Goal: Task Accomplishment & Management: Use online tool/utility

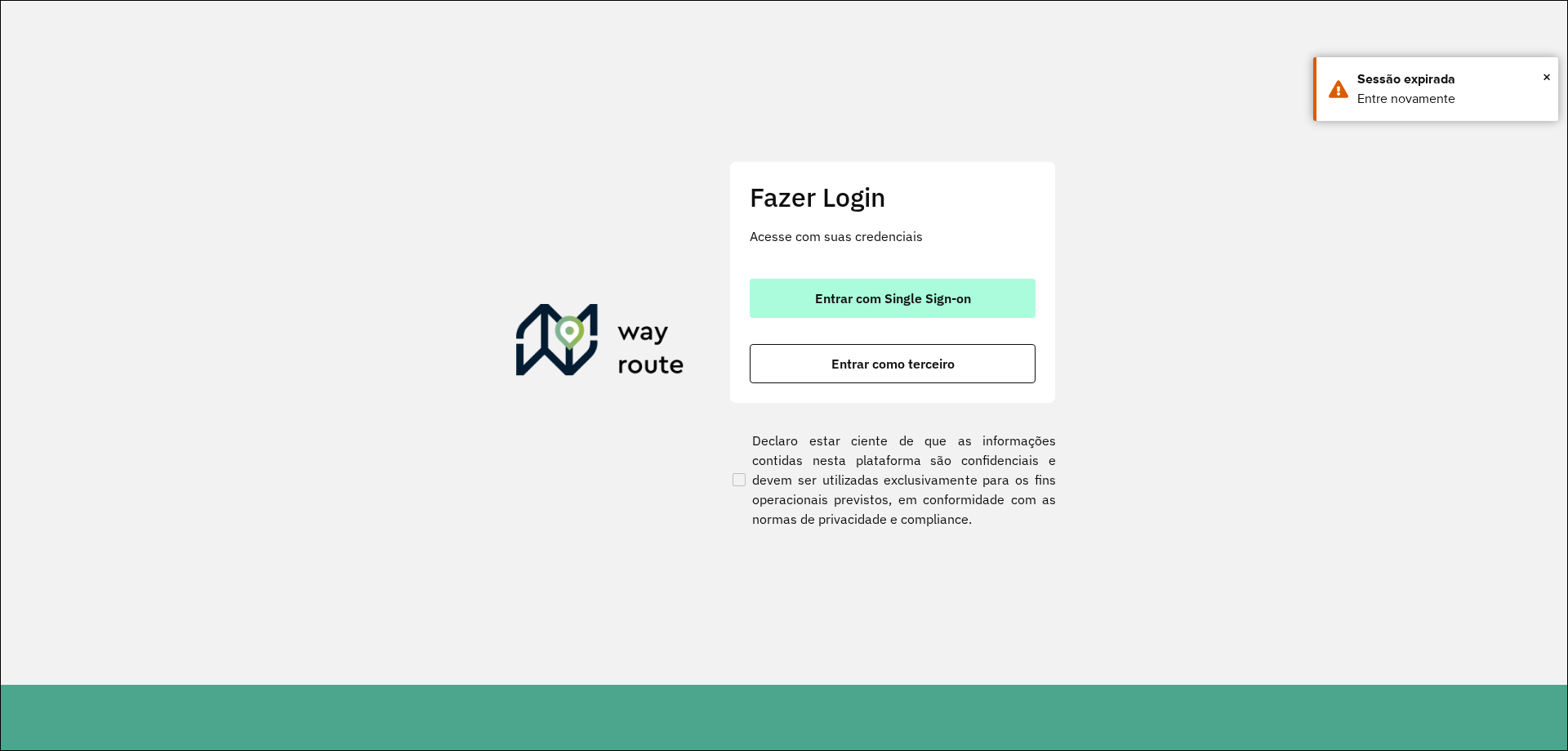
click at [887, 292] on span "Entrar com Single Sign-on" at bounding box center [894, 298] width 156 height 13
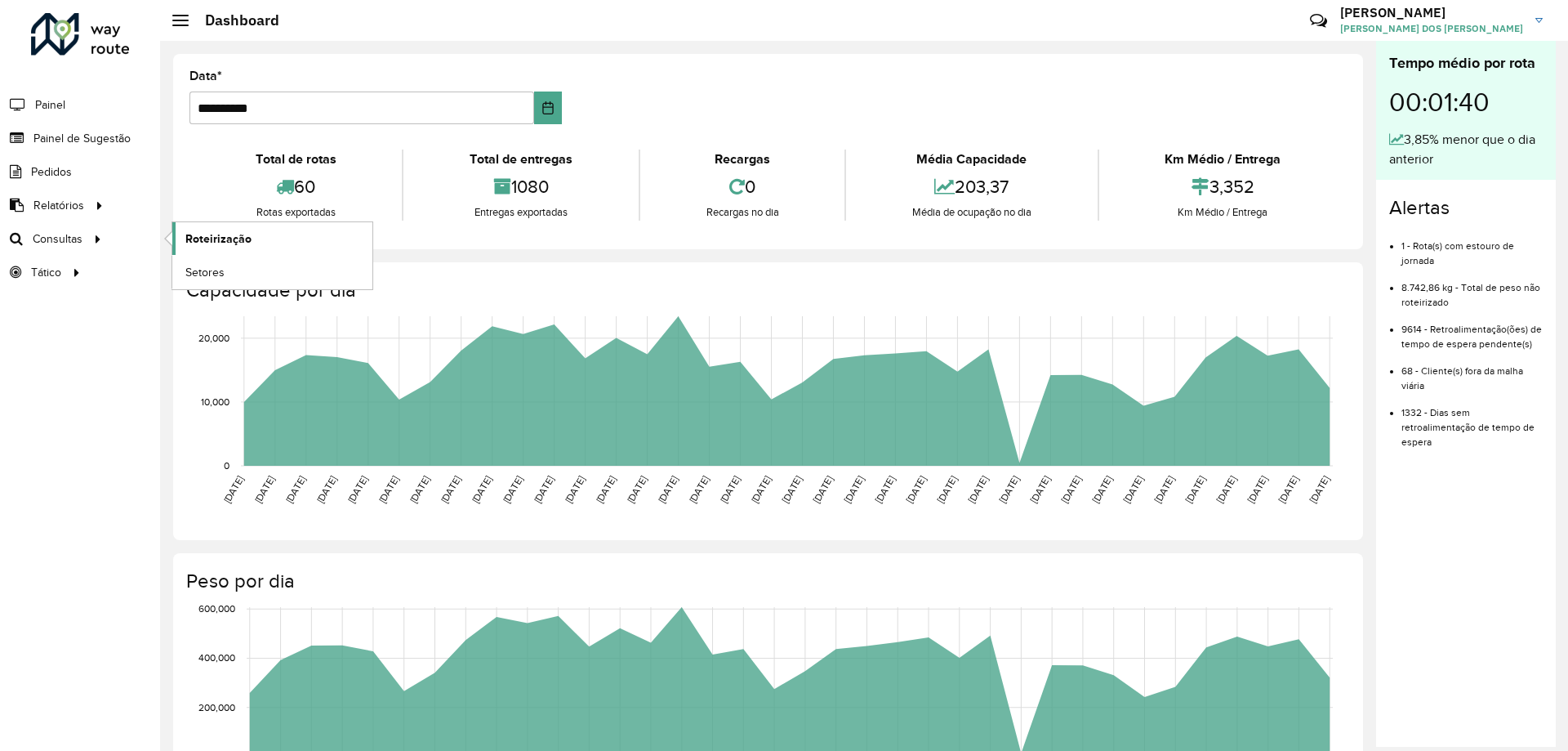
click at [219, 242] on span "Roteirização" at bounding box center [218, 239] width 66 height 18
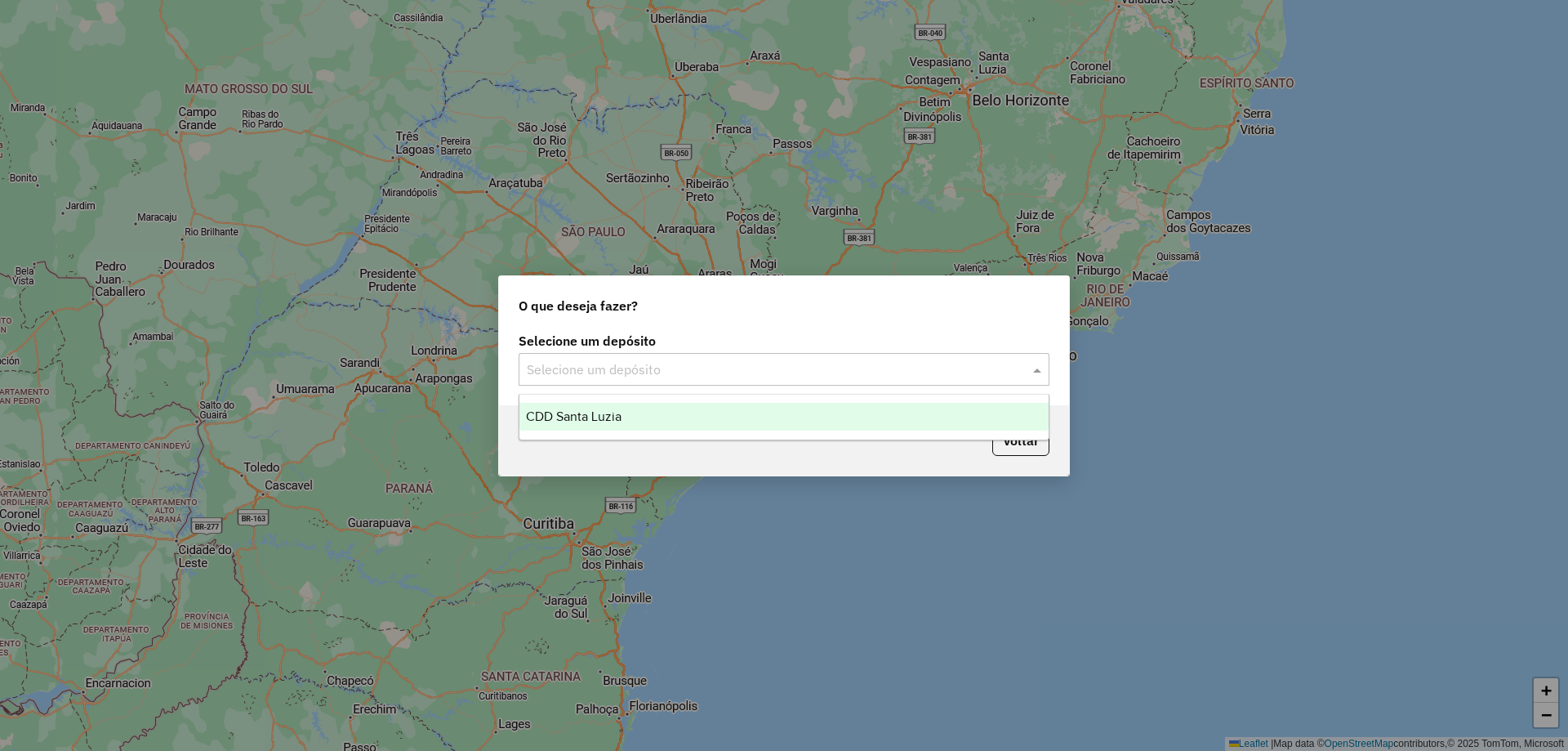
click at [599, 365] on input "text" at bounding box center [767, 370] width 482 height 19
click at [602, 408] on div "CDD Santa Luzia" at bounding box center [784, 417] width 529 height 28
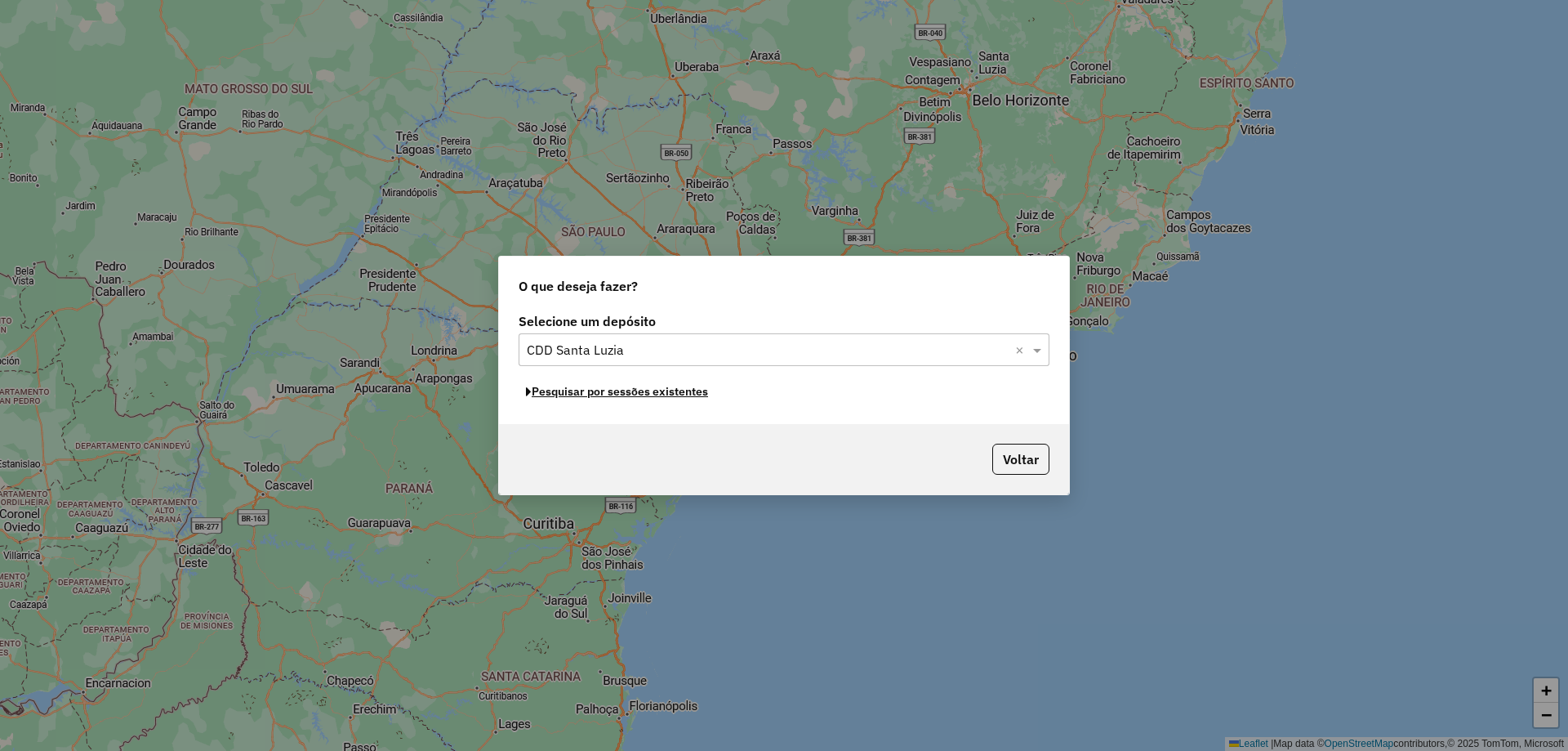
click at [649, 394] on button "Pesquisar por sessões existentes" at bounding box center [617, 392] width 197 height 25
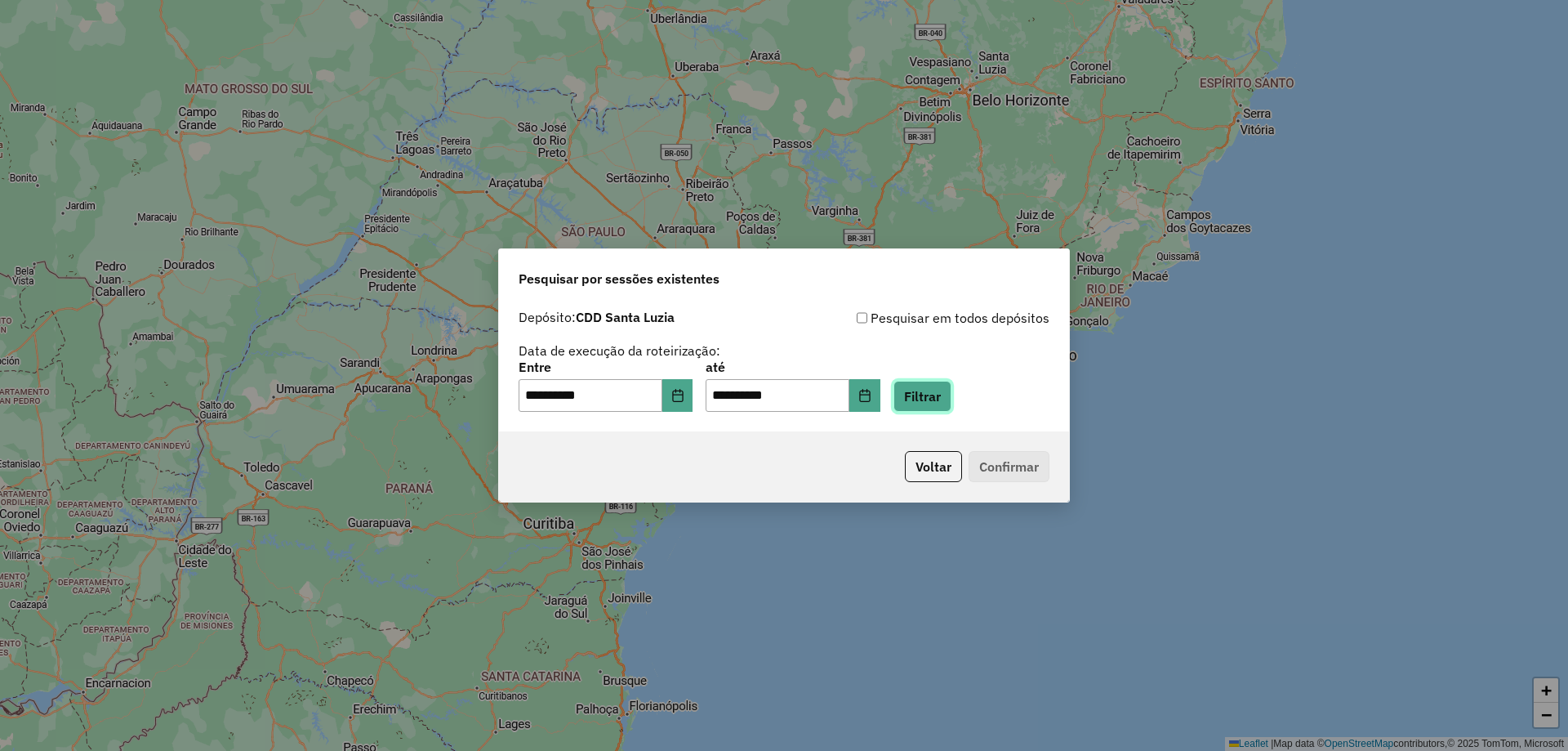
click at [952, 398] on button "Filtrar" at bounding box center [923, 396] width 58 height 31
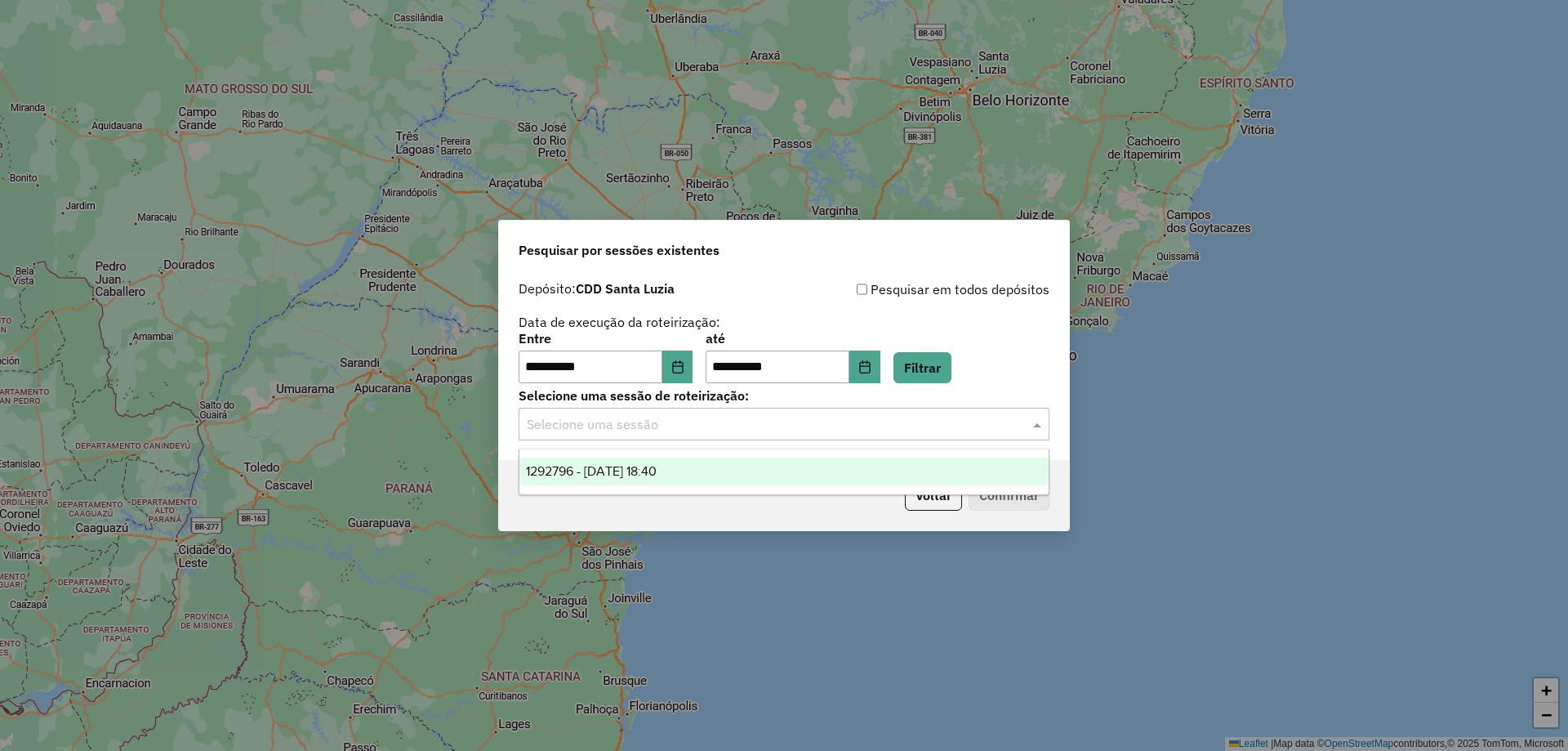
click at [700, 430] on input "text" at bounding box center [767, 425] width 482 height 19
click at [564, 476] on span "1292796 - 11/10/2025 18:40" at bounding box center [591, 471] width 131 height 14
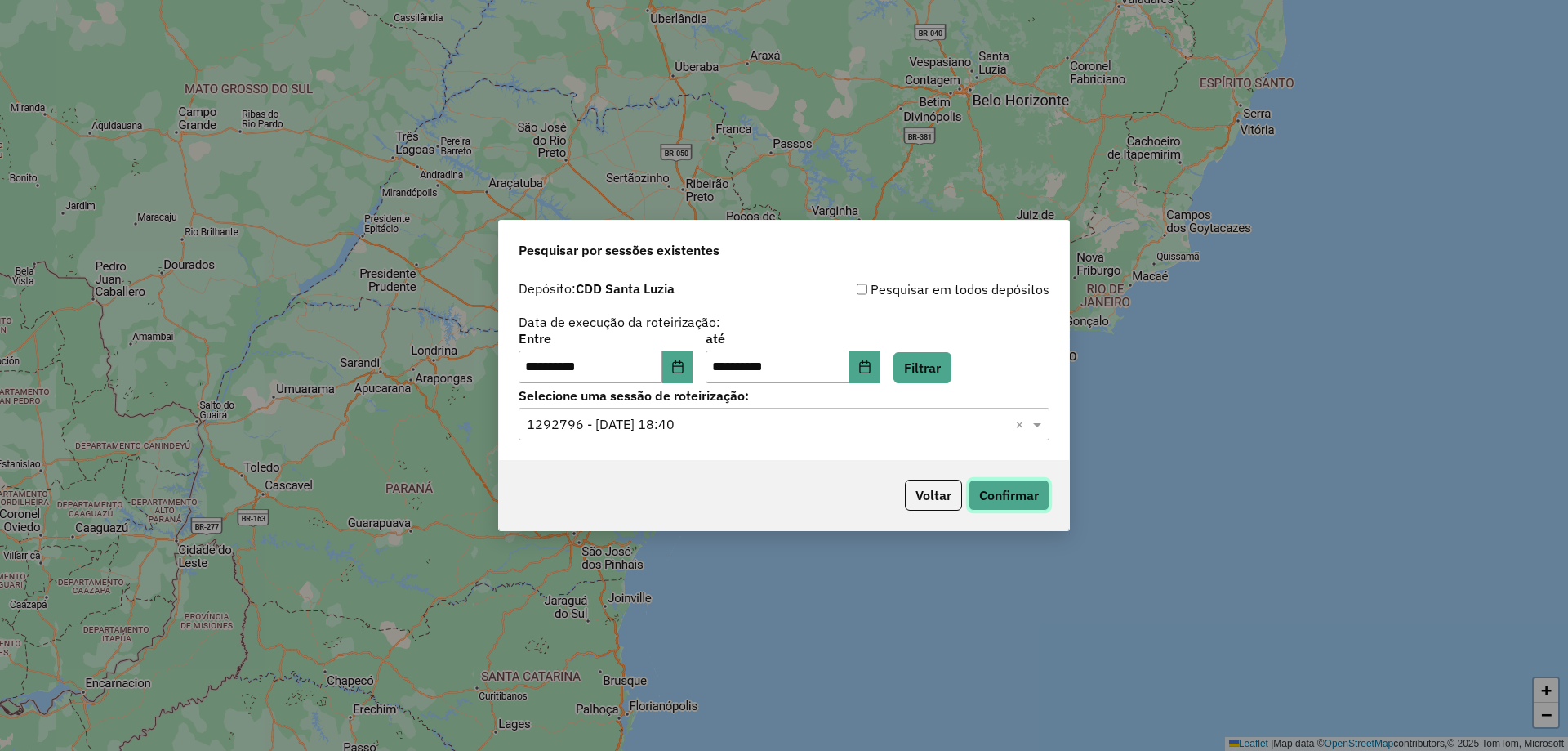
click at [1022, 503] on button "Confirmar" at bounding box center [1009, 495] width 81 height 31
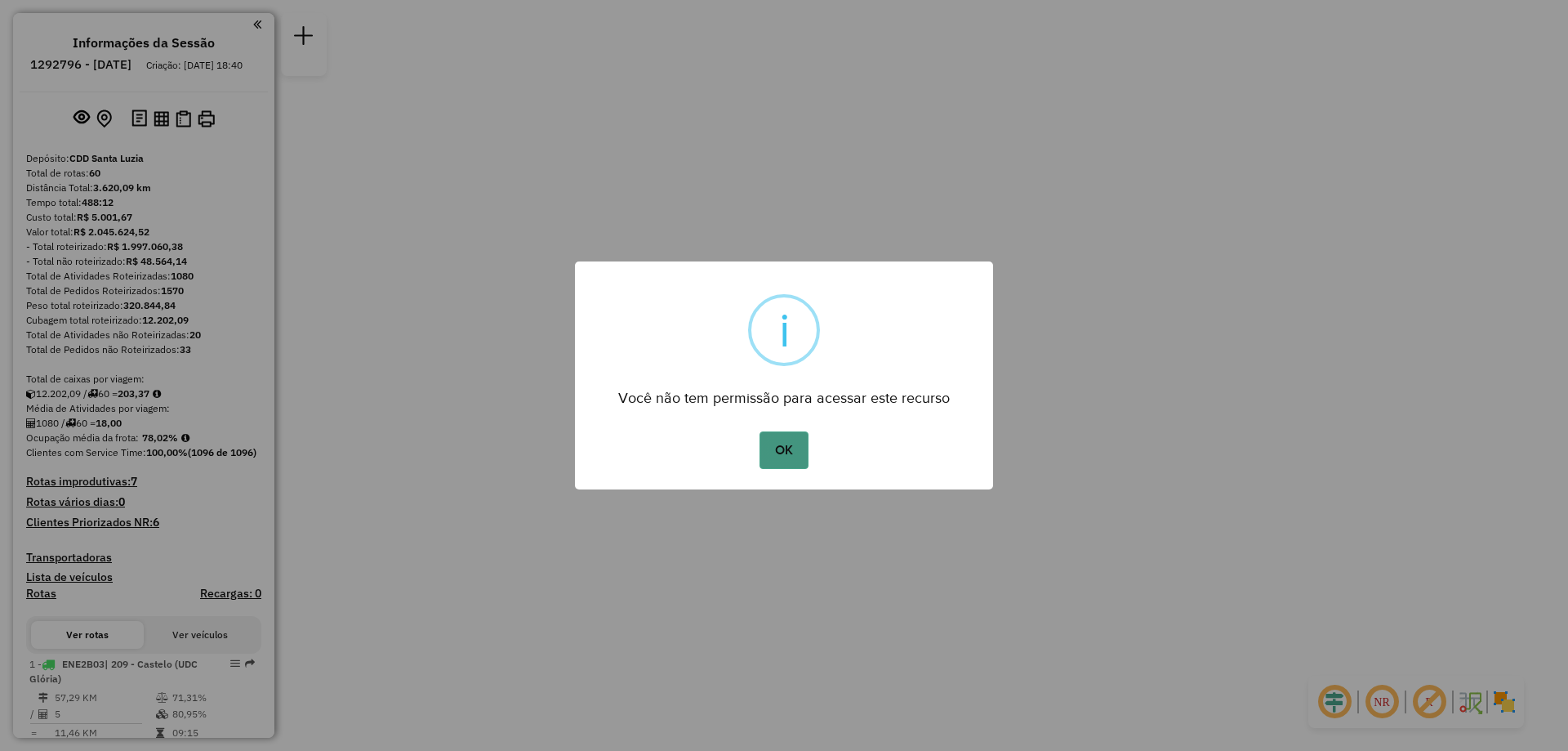
click at [794, 451] on button "OK" at bounding box center [783, 450] width 48 height 38
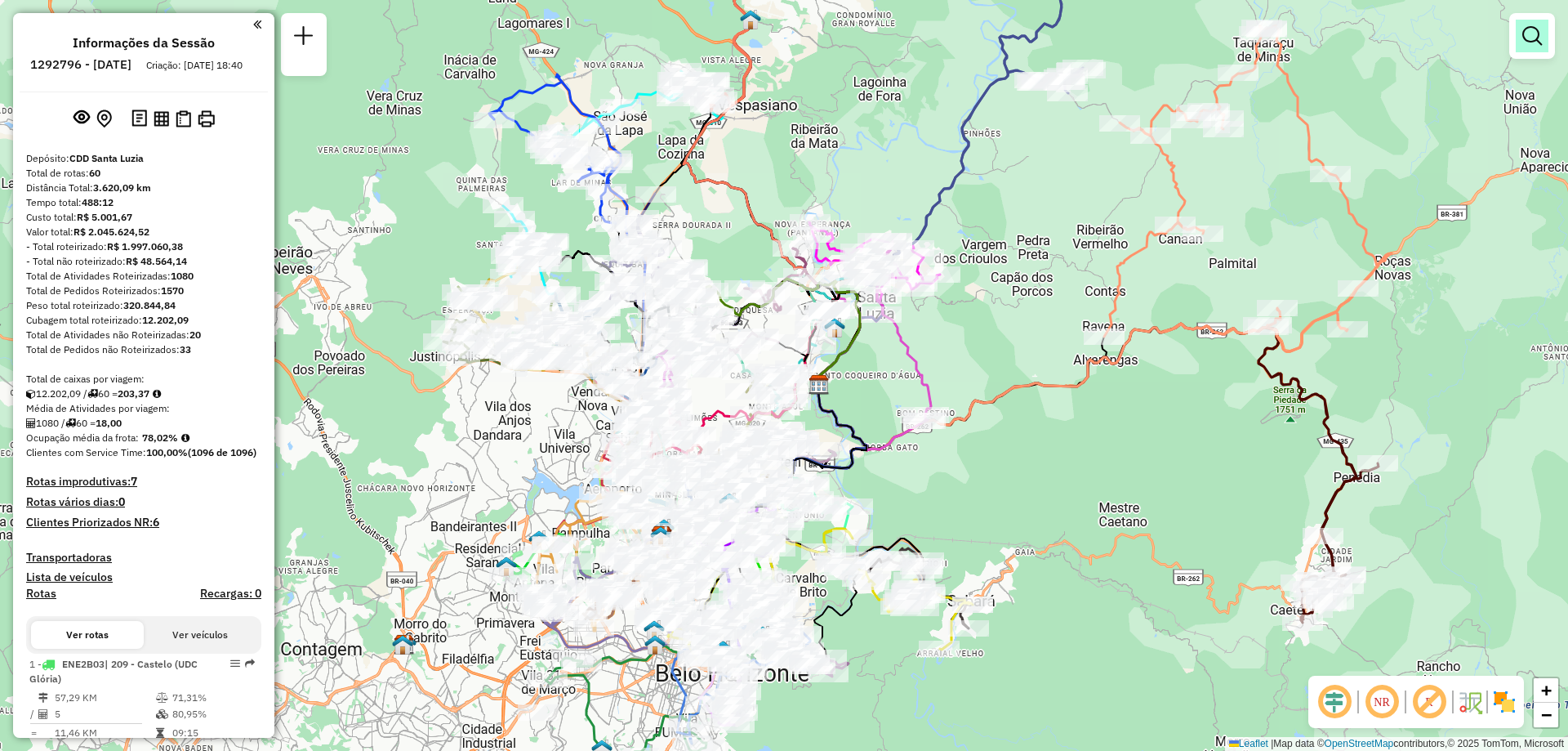
click at [1536, 38] on em at bounding box center [1532, 36] width 19 height 19
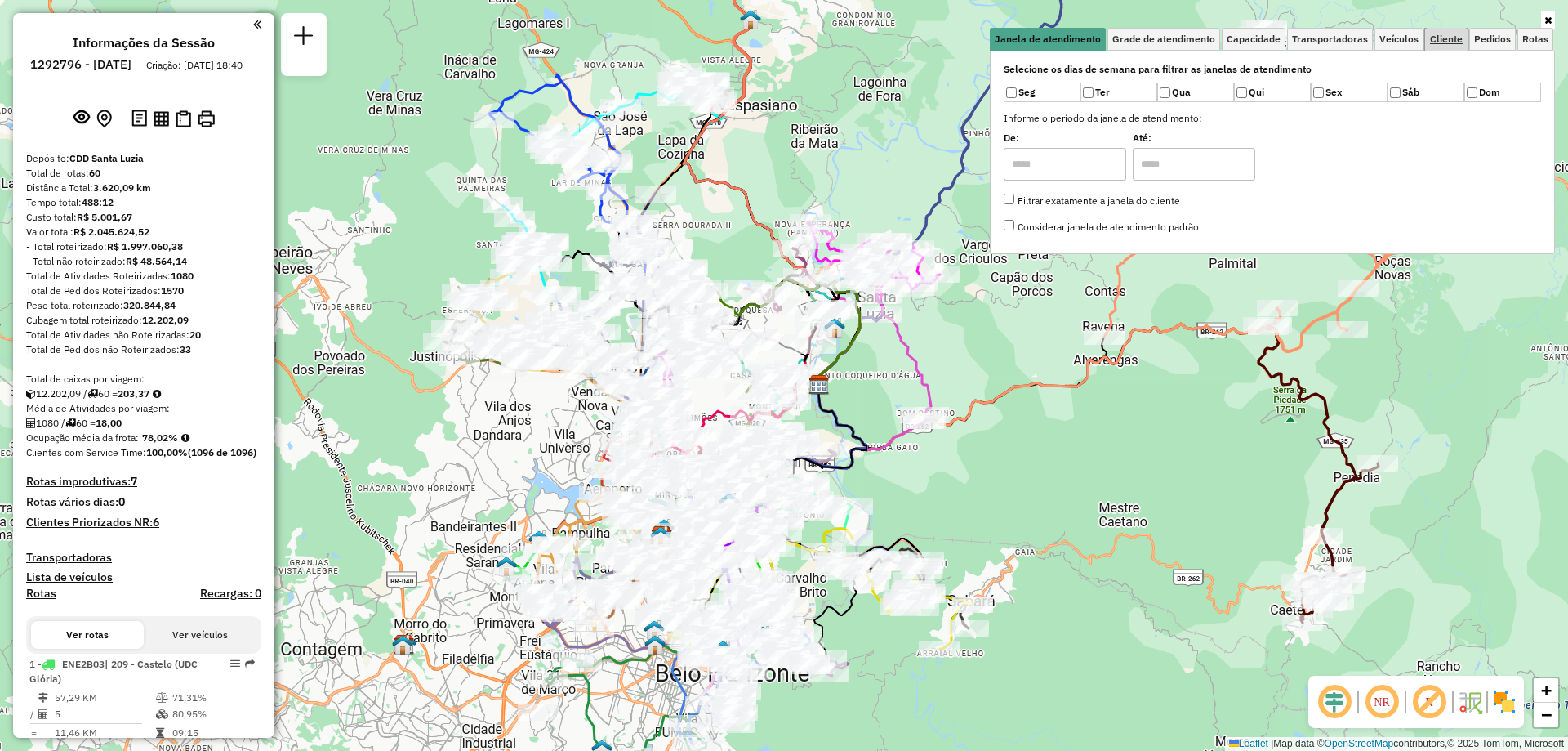
click at [1453, 34] on span "Cliente" at bounding box center [1446, 39] width 32 height 10
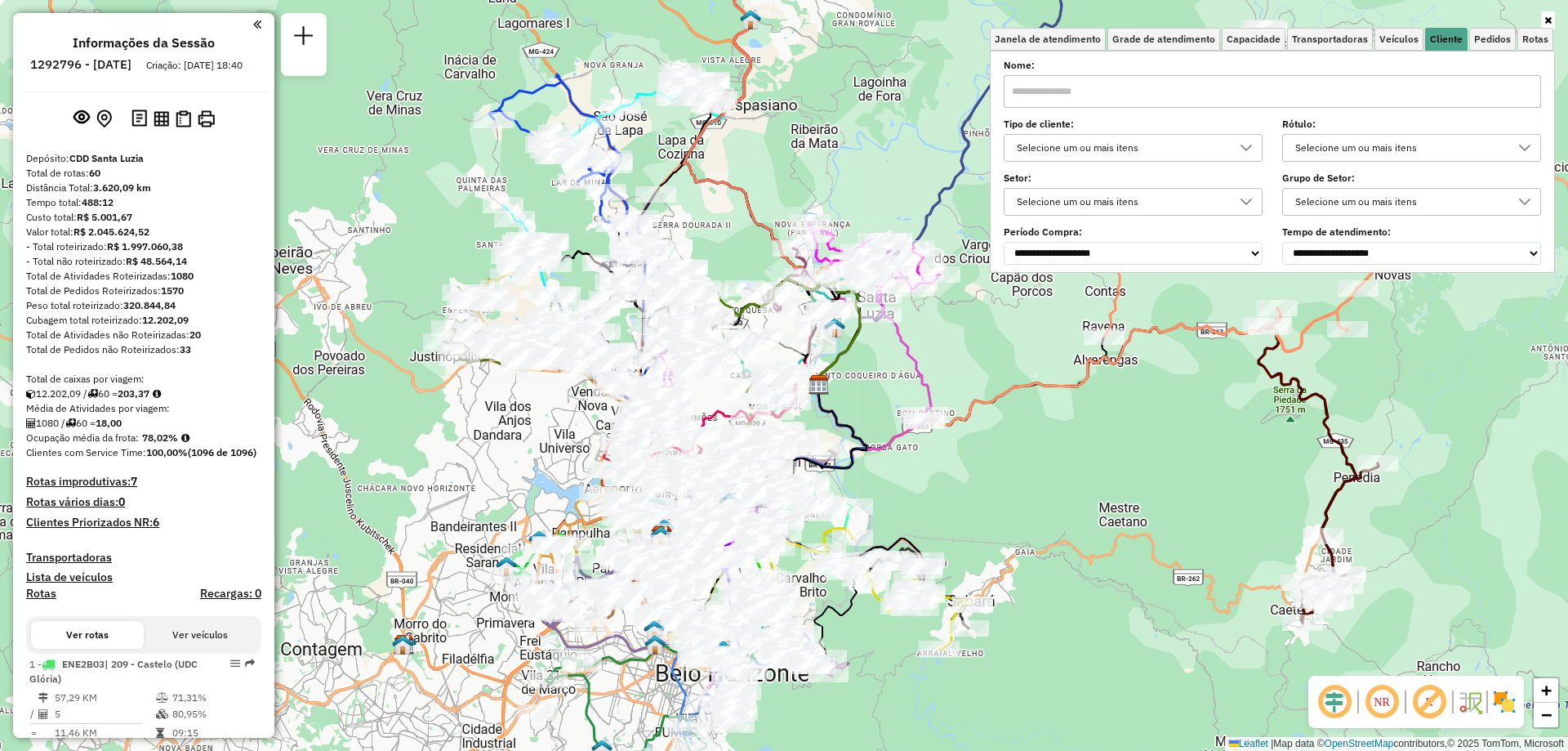
click at [1095, 155] on div "Selecione um ou mais itens" at bounding box center [1121, 148] width 219 height 26
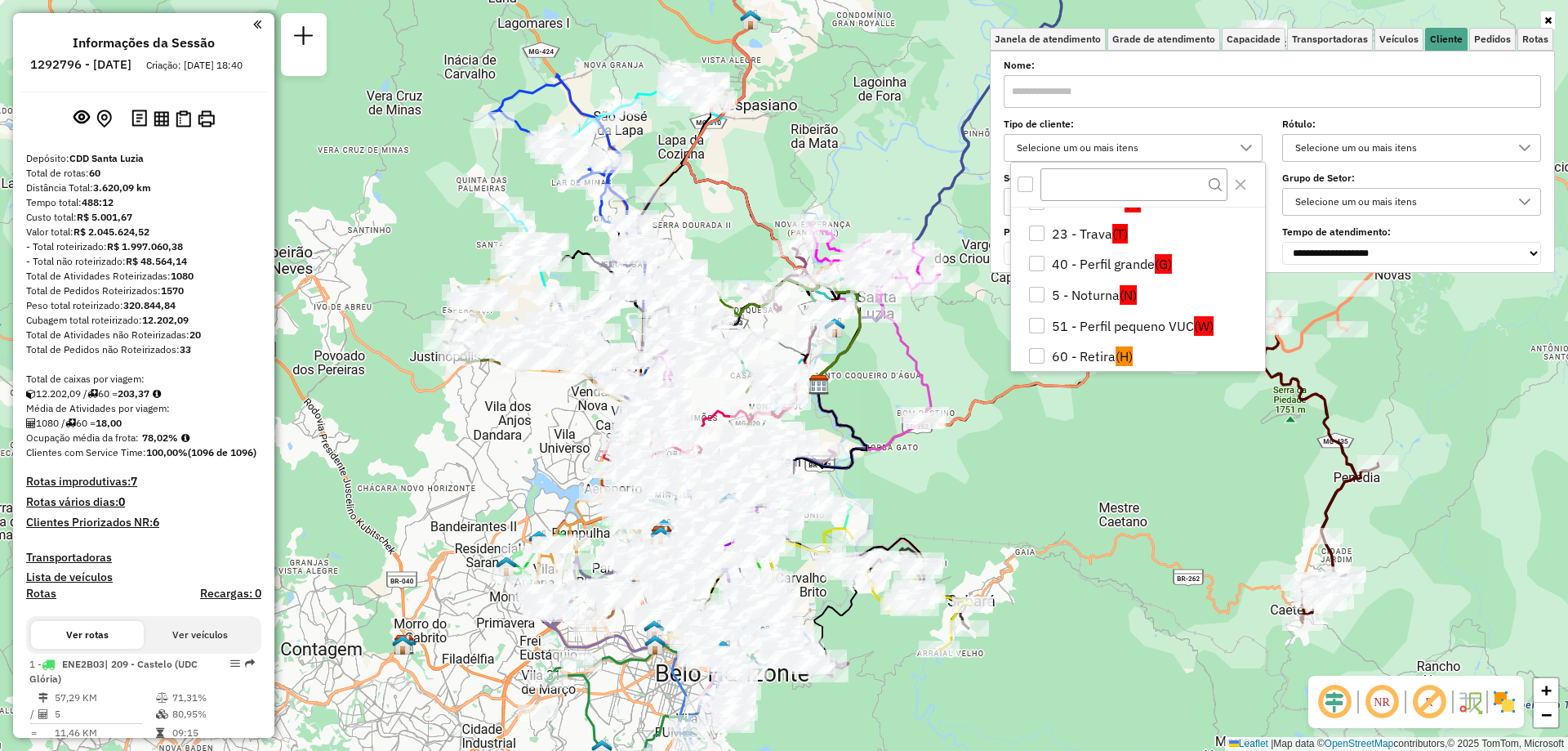
scroll to position [163, 0]
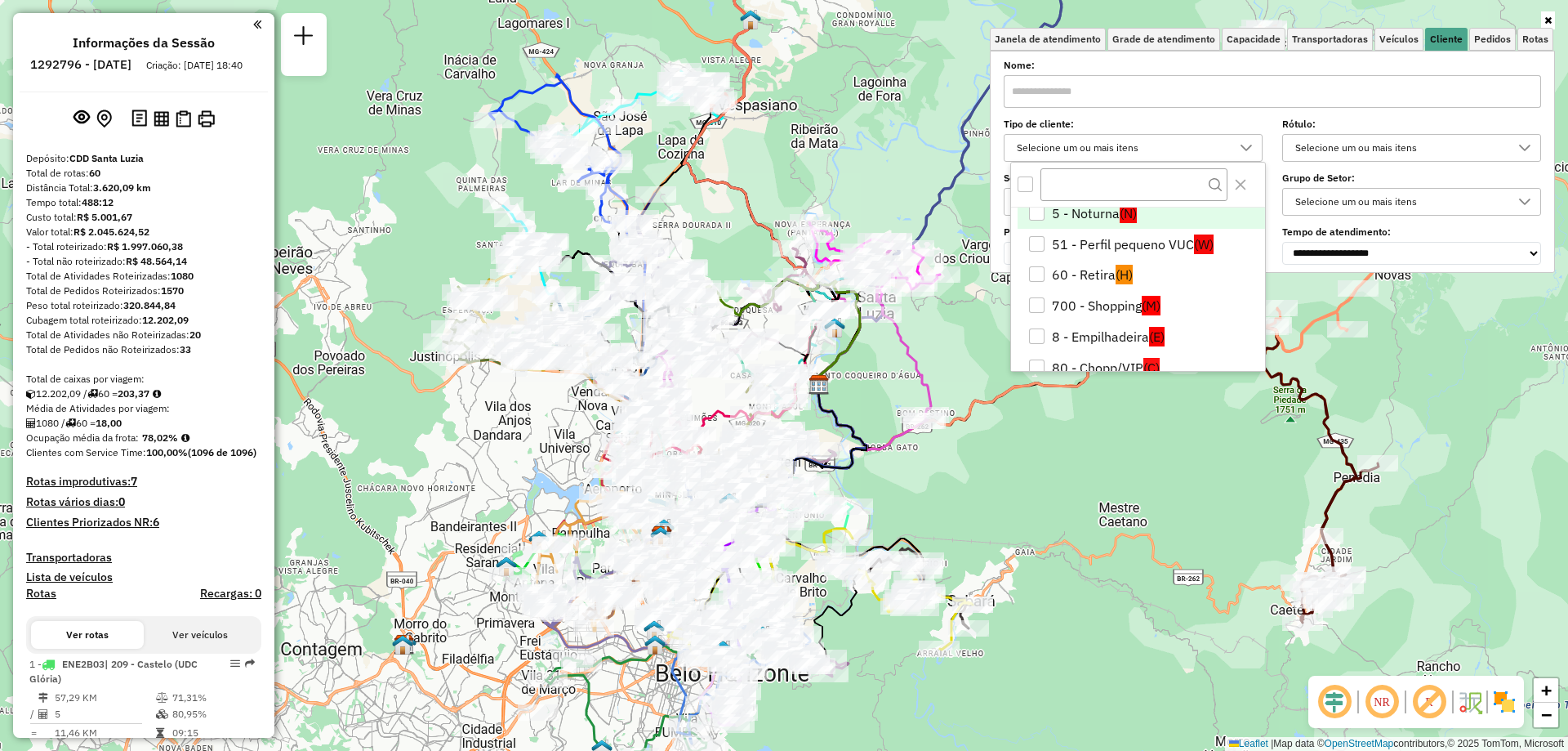
click at [1101, 213] on li "5 - Noturna (N)" at bounding box center [1141, 213] width 248 height 31
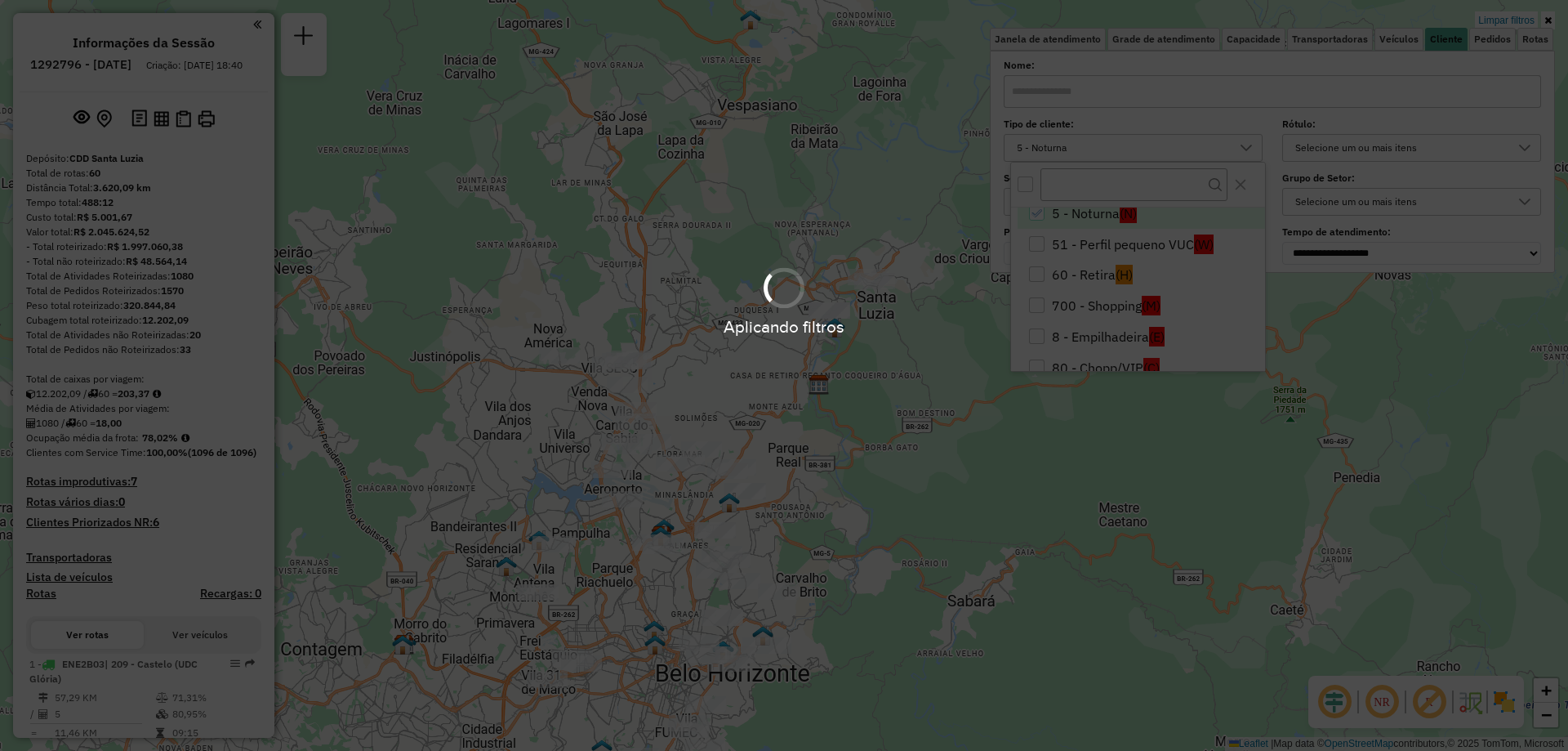
click at [1402, 380] on div "Aplicando filtros" at bounding box center [784, 375] width 1568 height 751
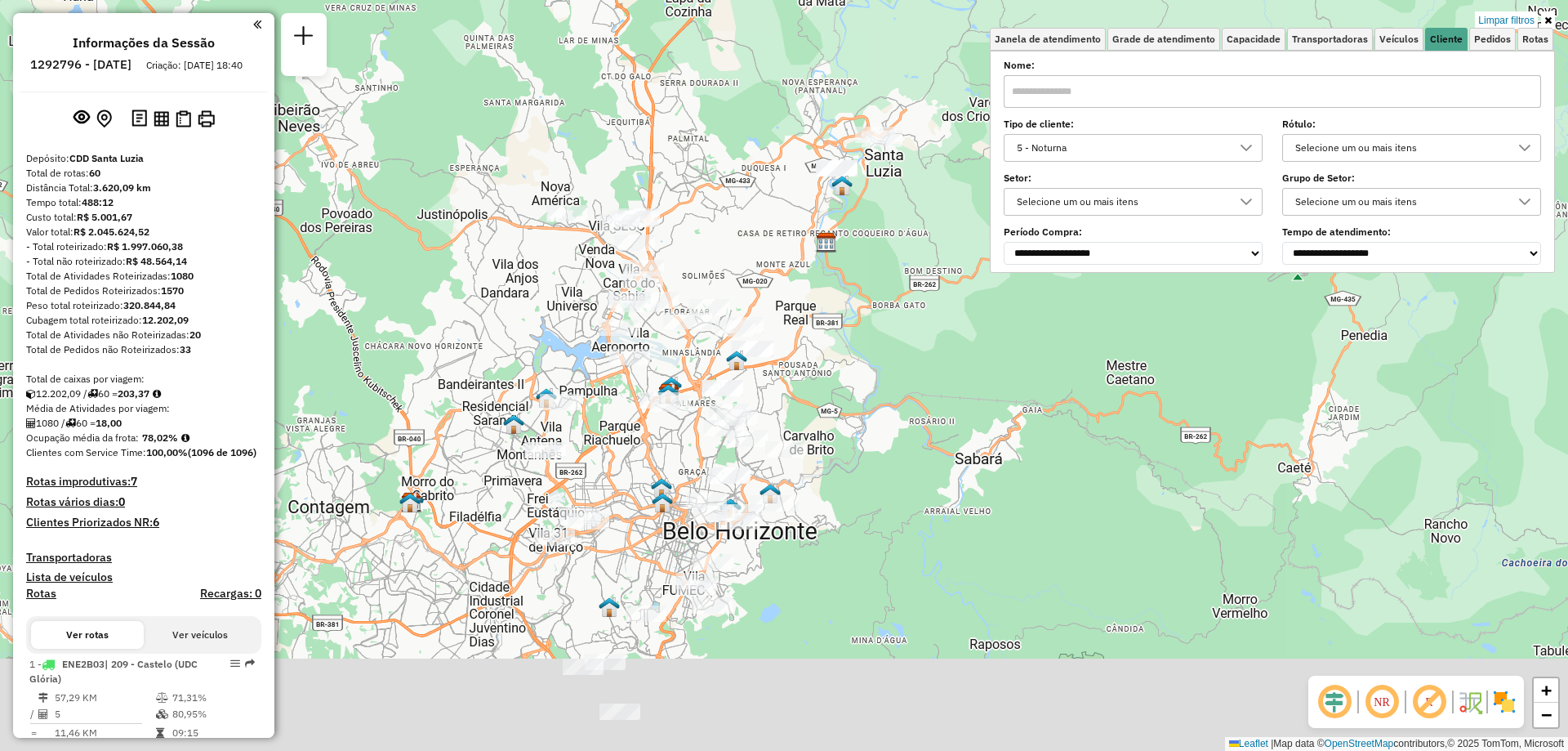
drag, startPoint x: 913, startPoint y: 553, endPoint x: 917, endPoint y: 322, distance: 231.0
click at [917, 322] on div "Limpar filtros Janela de atendimento Grade de atendimento Capacidade Transporta…" at bounding box center [784, 375] width 1568 height 751
